Goal: Check status: Check status

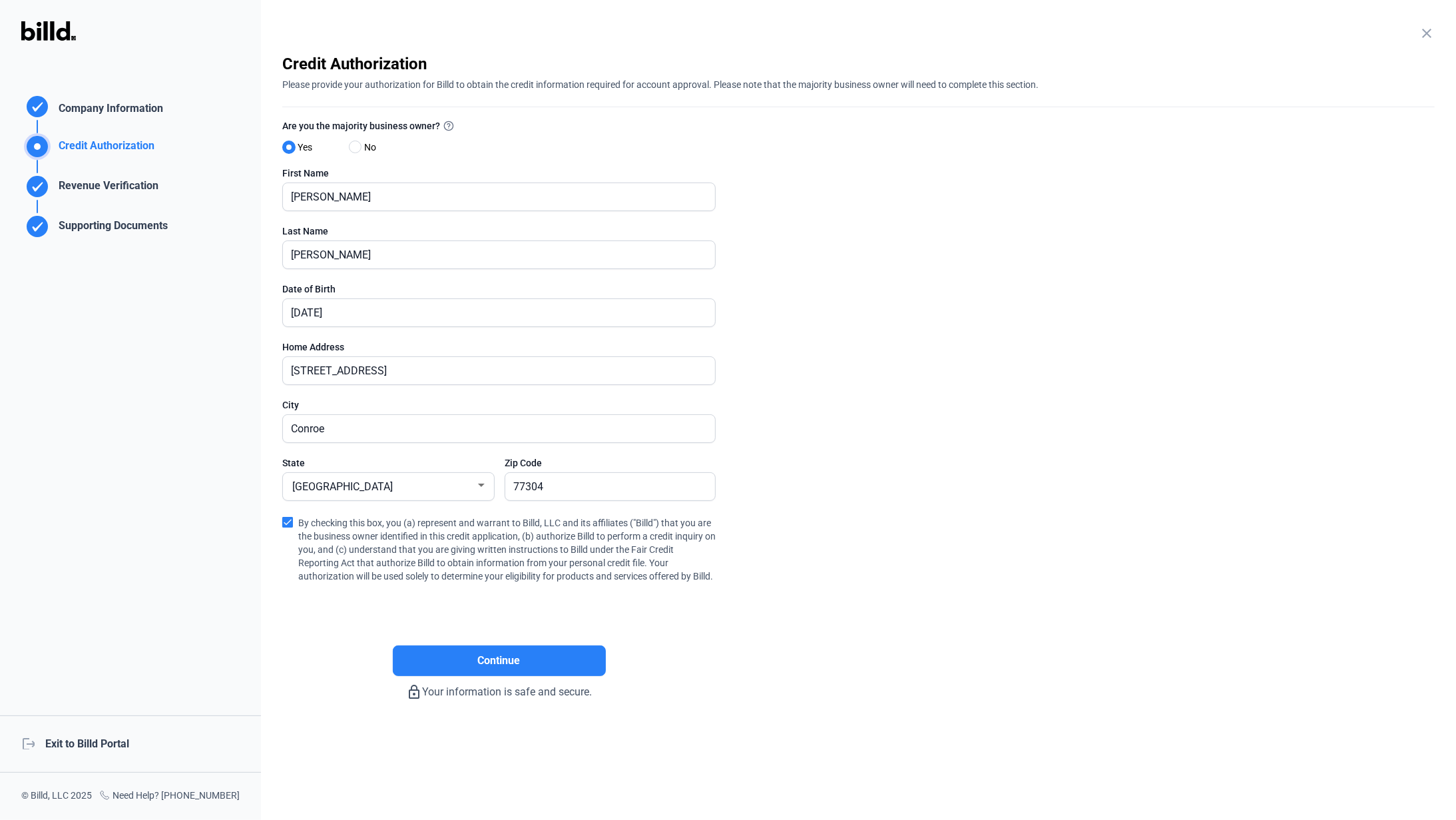
click at [101, 745] on div "logout Exit to Billd Portal" at bounding box center [130, 743] width 261 height 57
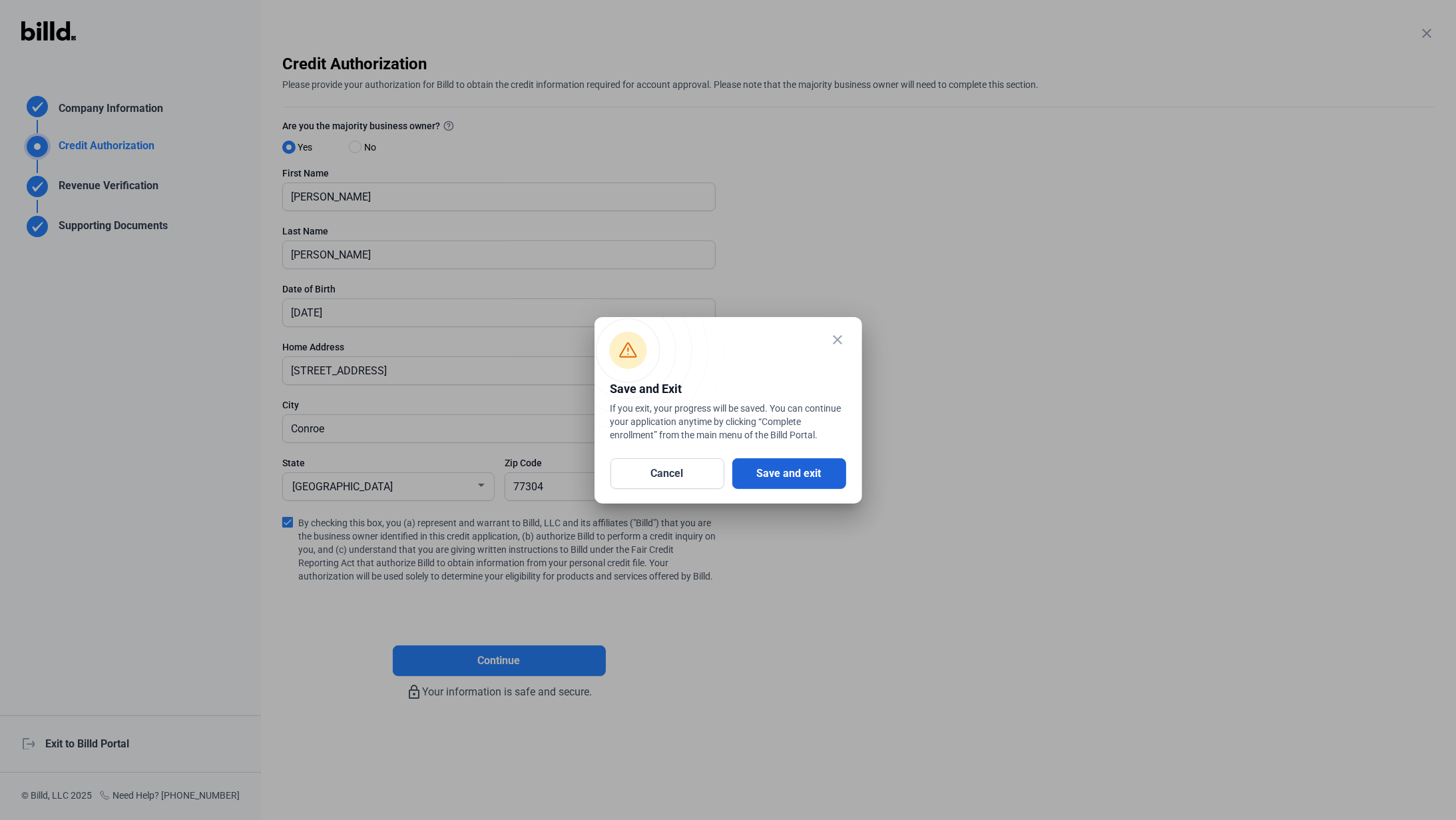
click at [793, 478] on button "Save and exit" at bounding box center [789, 473] width 114 height 31
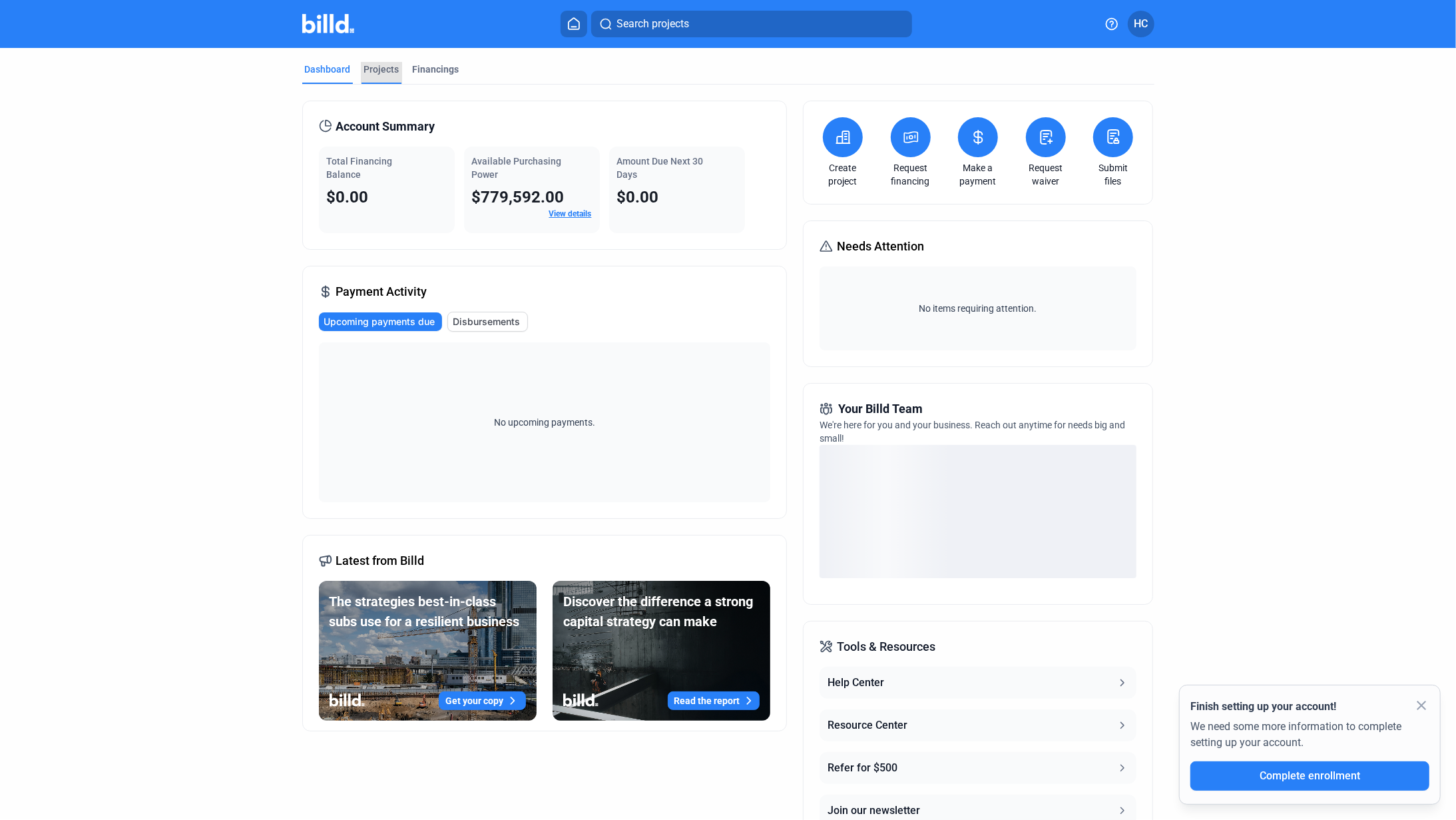
click at [381, 64] on div "Projects" at bounding box center [381, 69] width 35 height 13
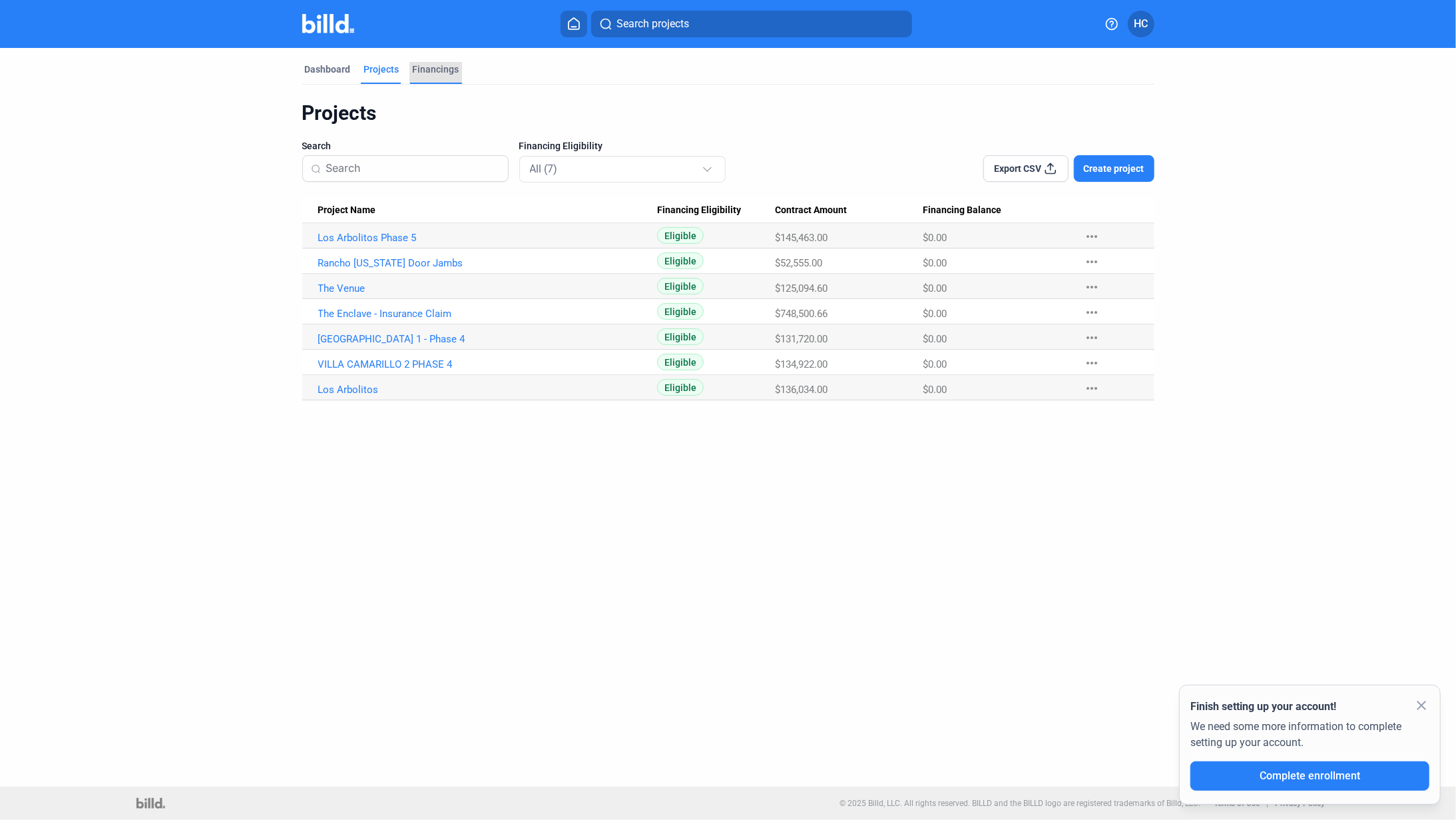
click at [432, 67] on div "Financings" at bounding box center [436, 69] width 47 height 13
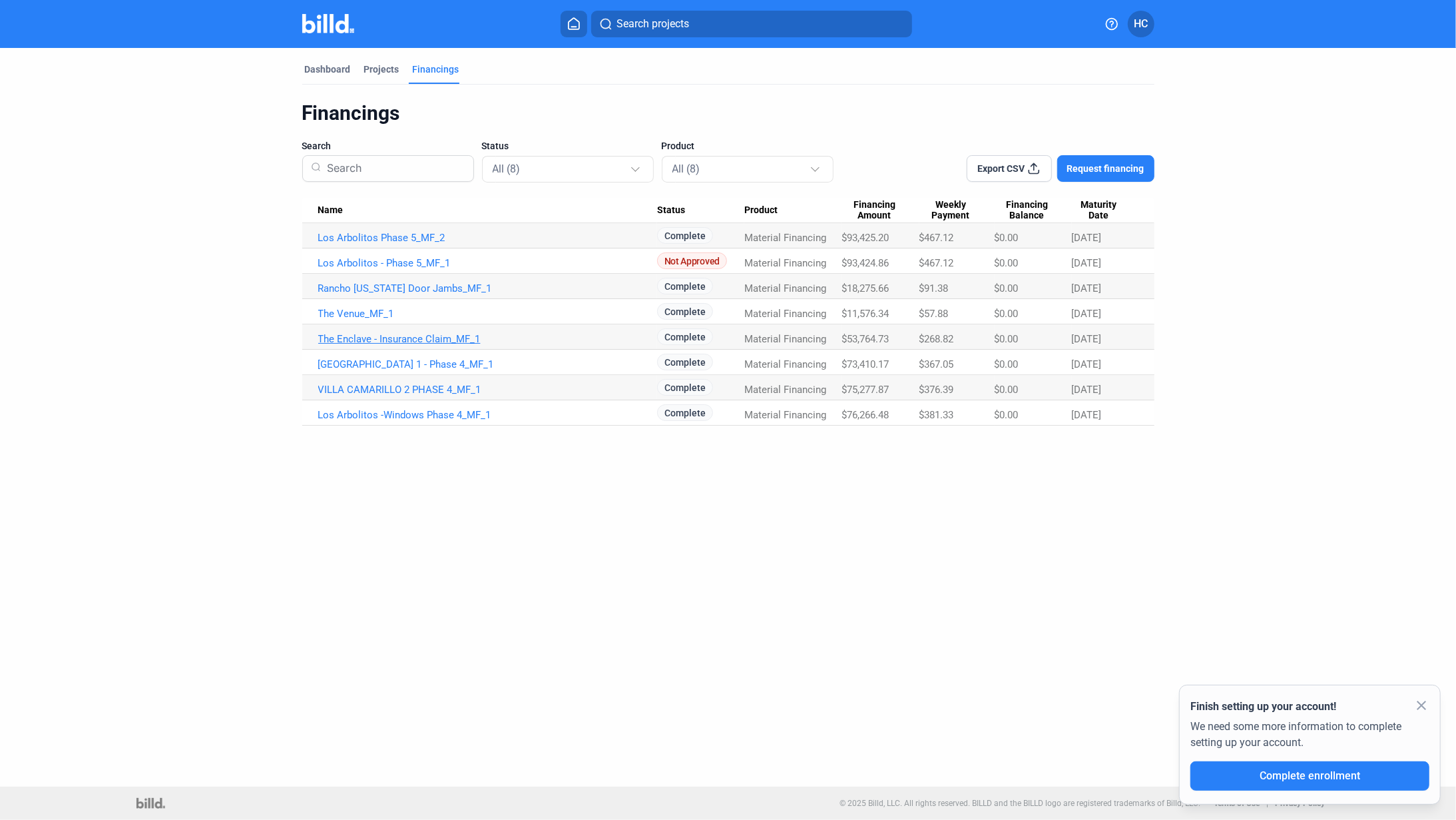
click at [402, 338] on link "The Enclave - Insurance Claim_MF_1" at bounding box center [487, 338] width 339 height 12
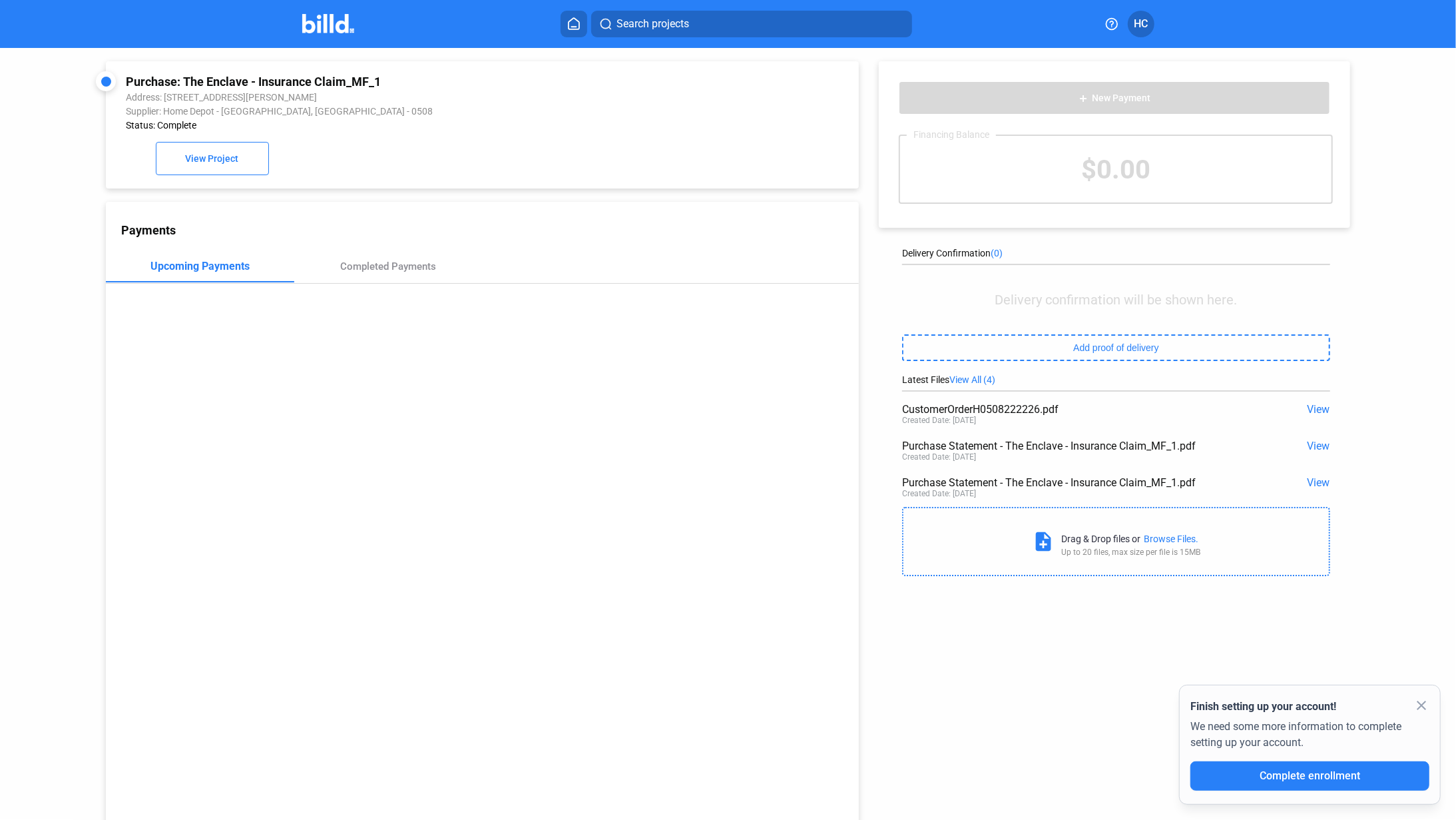
drag, startPoint x: 215, startPoint y: 164, endPoint x: 291, endPoint y: 211, distance: 89.4
click at [281, 205] on div "Purchase: The Enclave - Insurance Claim_MF_1 Address: [STREET_ADDRESS][PERSON_N…" at bounding box center [466, 441] width 786 height 787
click at [1317, 406] on span "View" at bounding box center [1319, 409] width 23 height 13
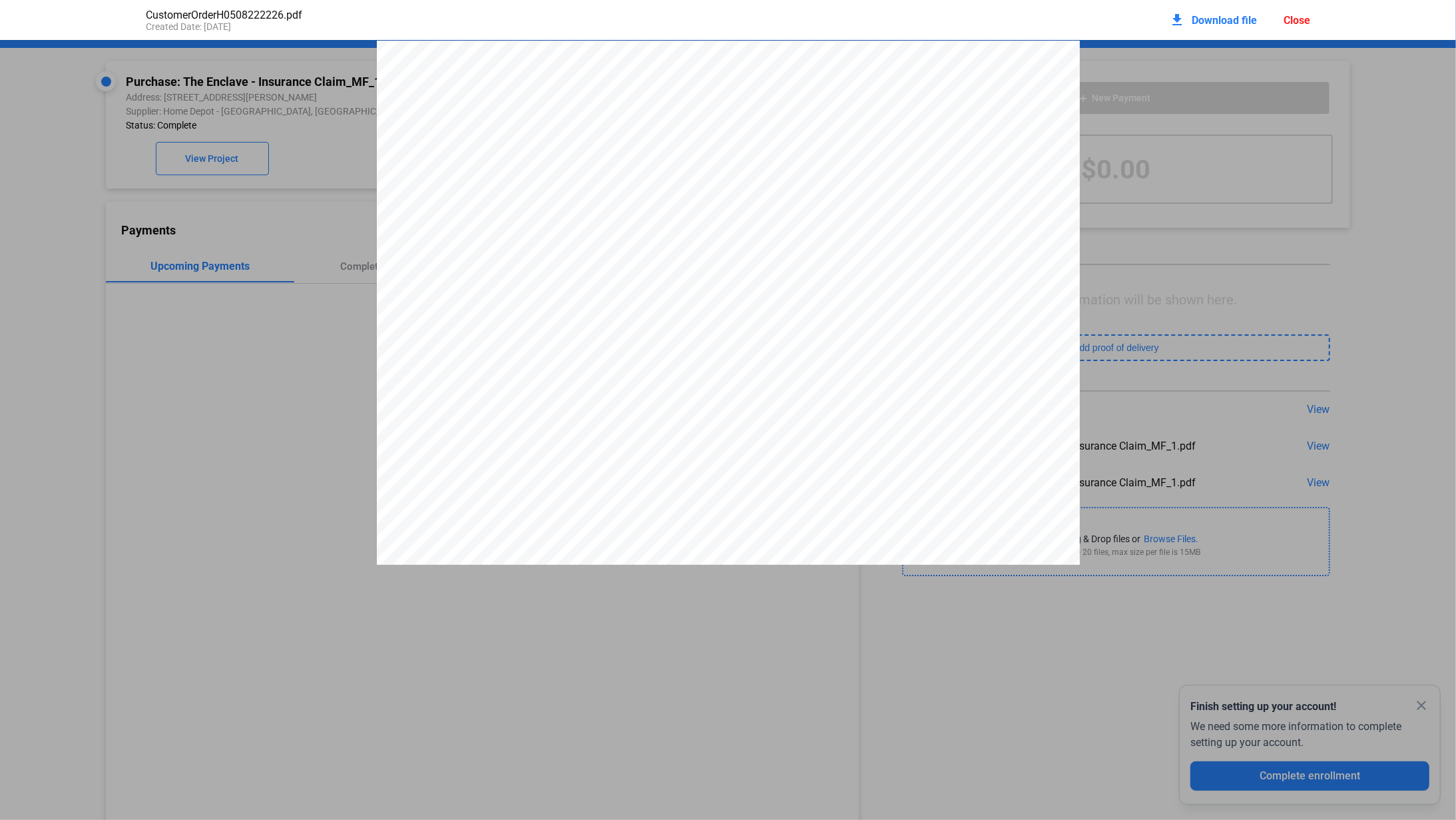
scroll to position [7, 0]
click at [1115, 25] on div "CustomerOrderH0508222226.pdf Created Date: [DATE] download Download file Close" at bounding box center [728, 20] width 1192 height 40
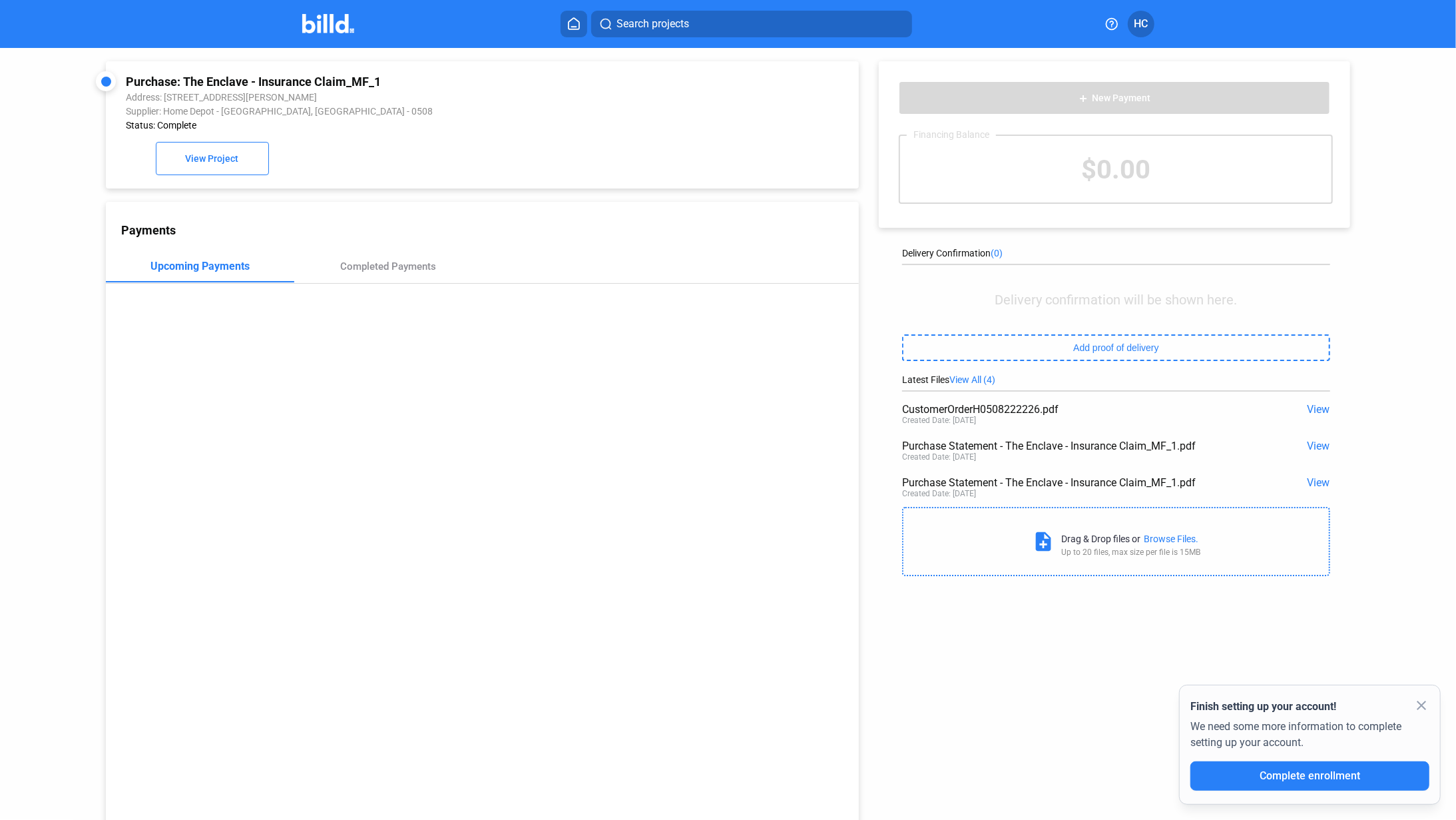
click at [1317, 482] on span "View" at bounding box center [1319, 482] width 23 height 13
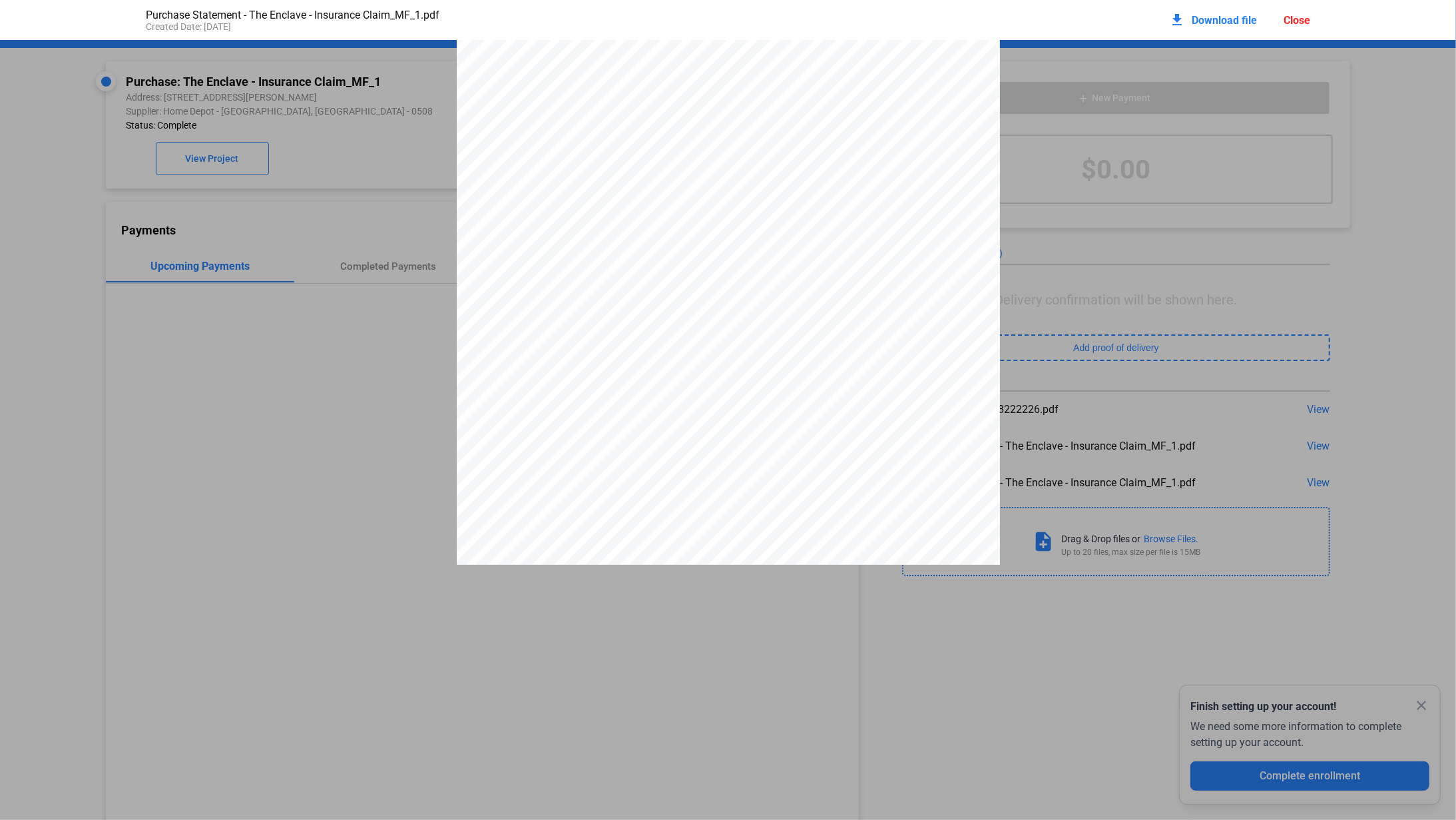
drag, startPoint x: 761, startPoint y: 461, endPoint x: 891, endPoint y: 469, distance: 130.2
click at [891, 469] on div "{00876783.v3 } 1 PURCHASE STATEMENT This PURCHASE STATEMENT is being executed a…" at bounding box center [728, 385] width 544 height 703
click at [883, 484] on div "{00876783.v3 } 1 PURCHASE STATEMENT This PURCHASE STATEMENT is being executed a…" at bounding box center [728, 385] width 544 height 703
